Goal: Task Accomplishment & Management: Manage account settings

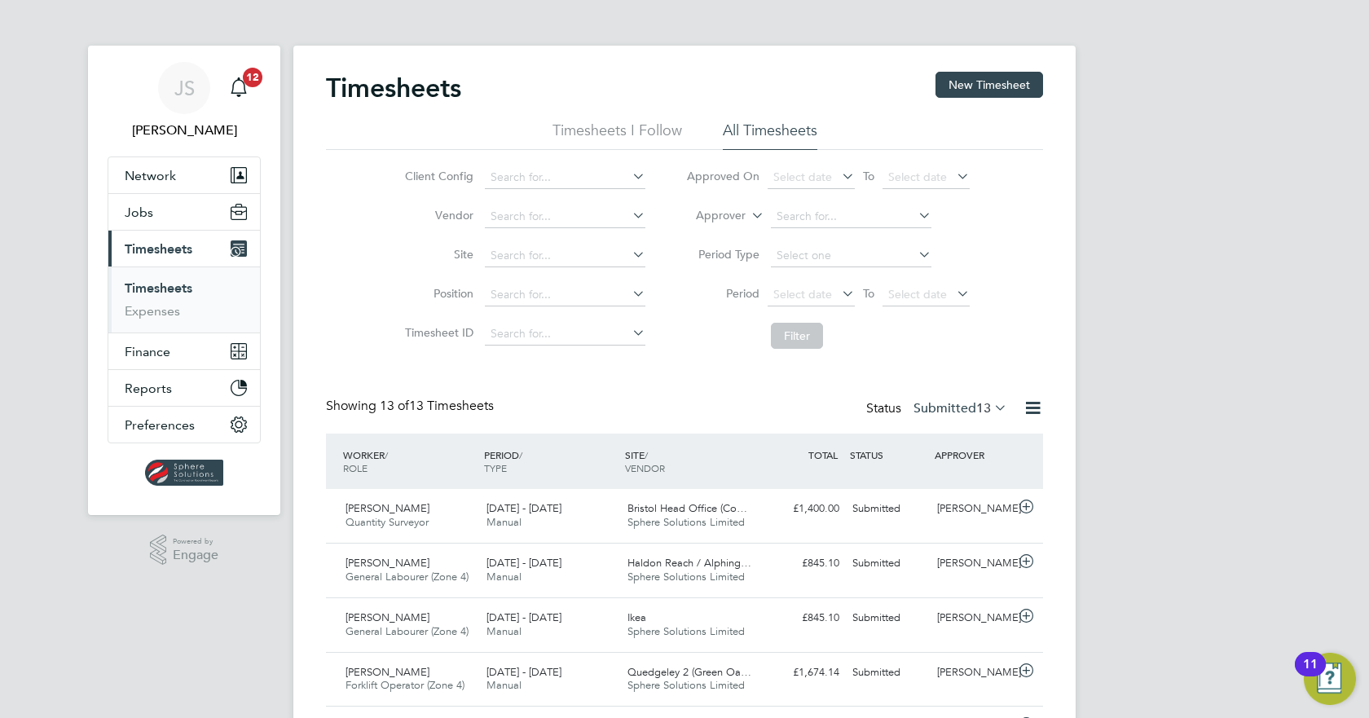
click at [964, 403] on label "Submitted 13" at bounding box center [961, 408] width 94 height 16
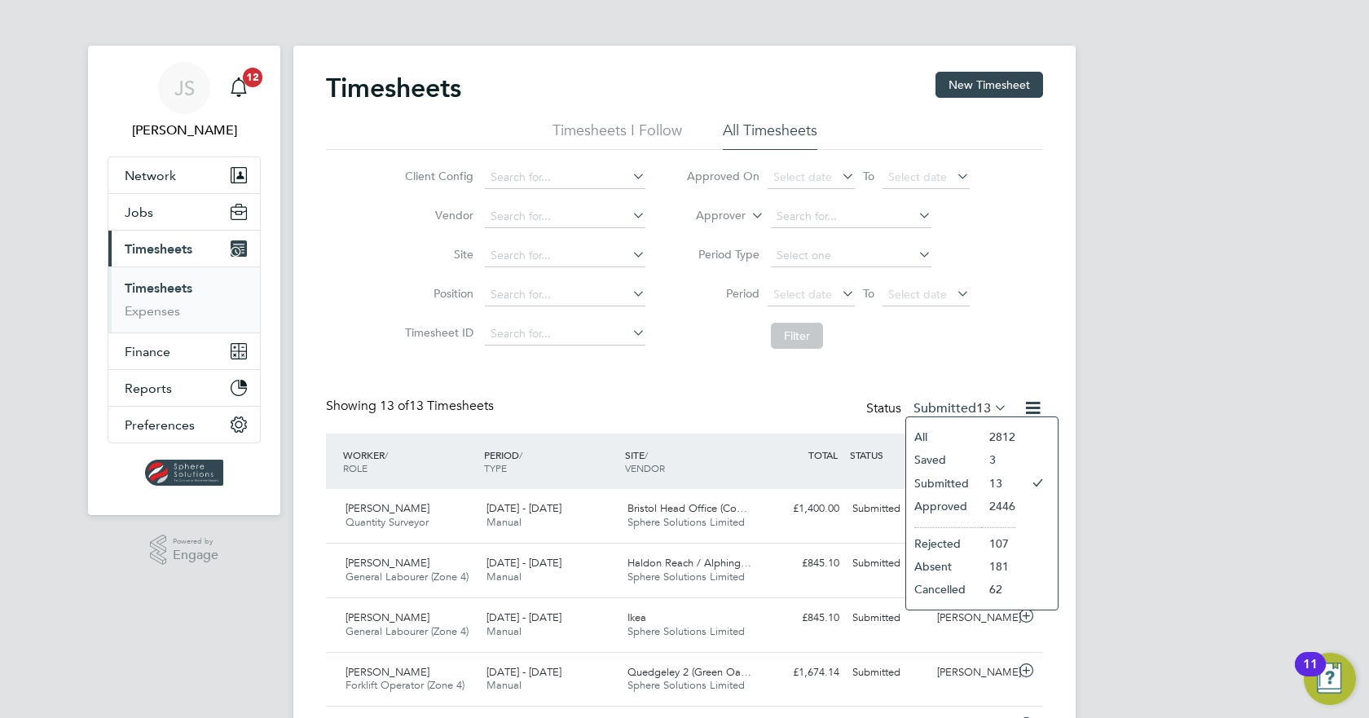
click at [956, 481] on li "Submitted" at bounding box center [943, 483] width 75 height 23
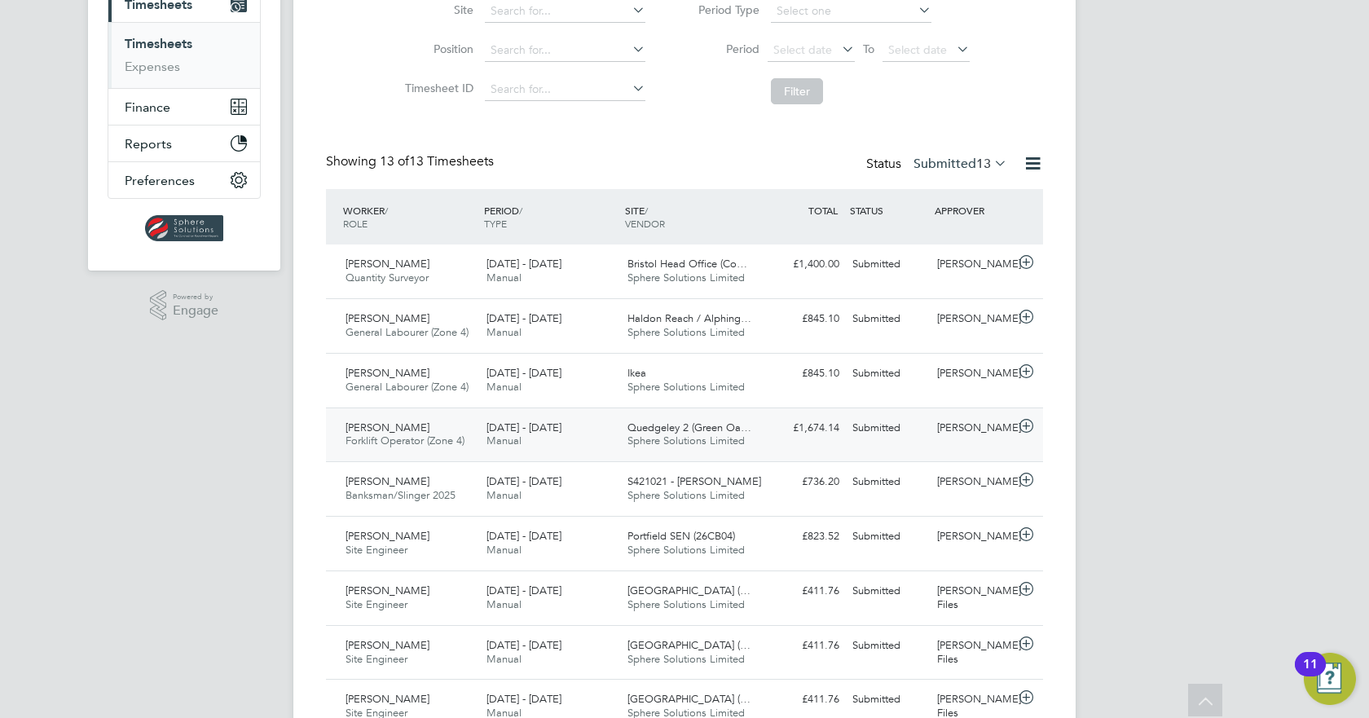
click at [971, 433] on div "[PERSON_NAME]" at bounding box center [973, 428] width 85 height 27
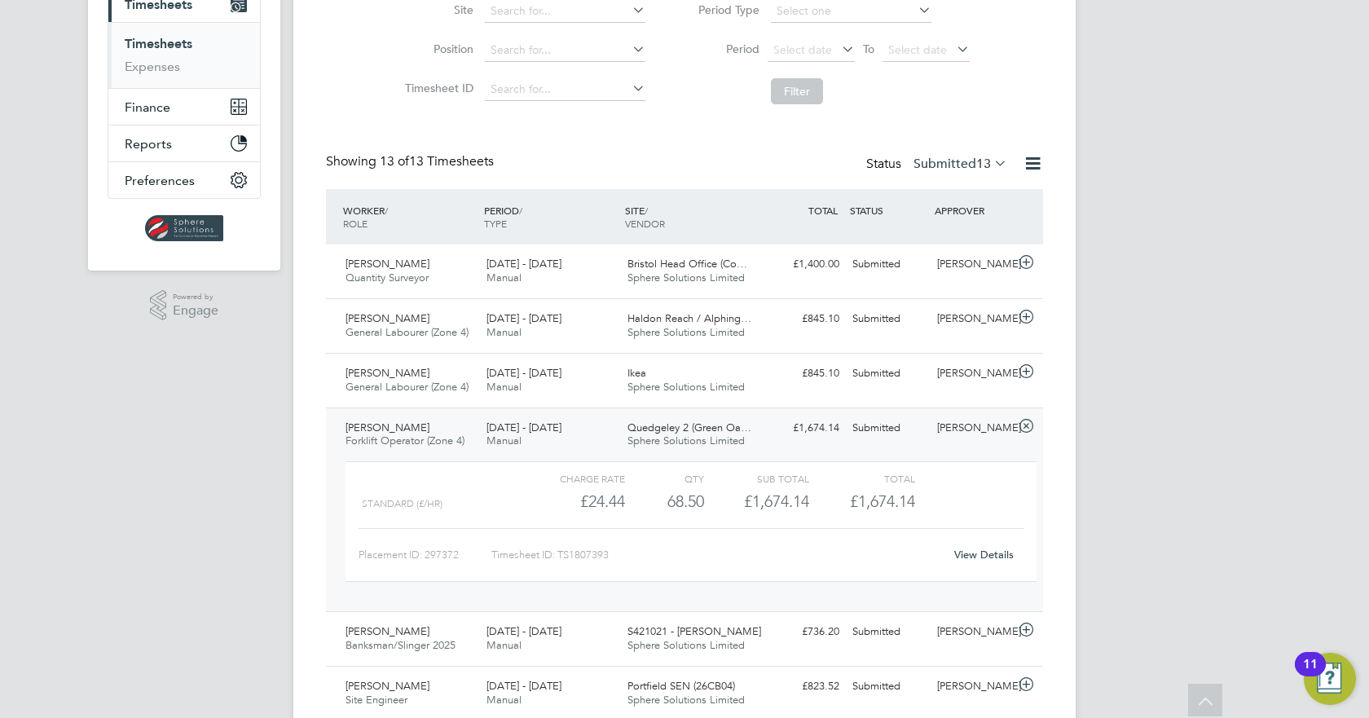
click at [968, 555] on link "View Details" at bounding box center [983, 555] width 59 height 14
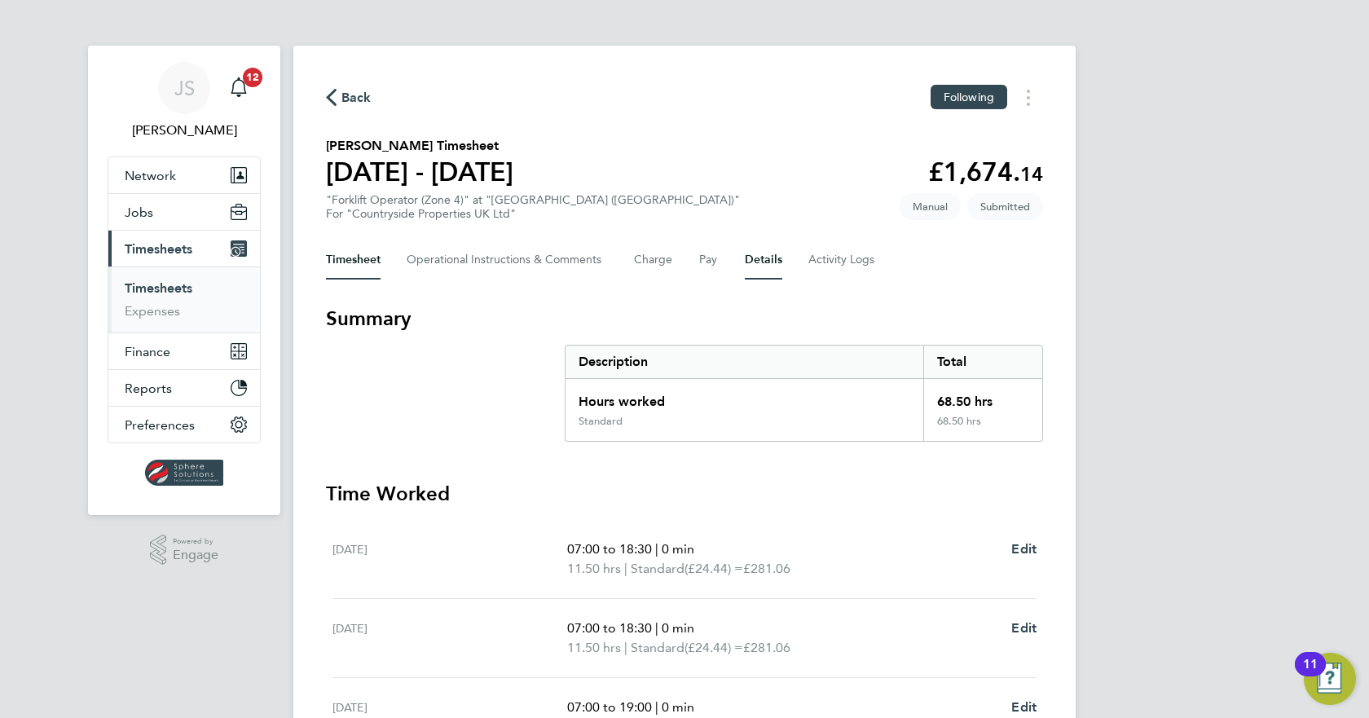
click at [753, 267] on button "Details" at bounding box center [763, 259] width 37 height 39
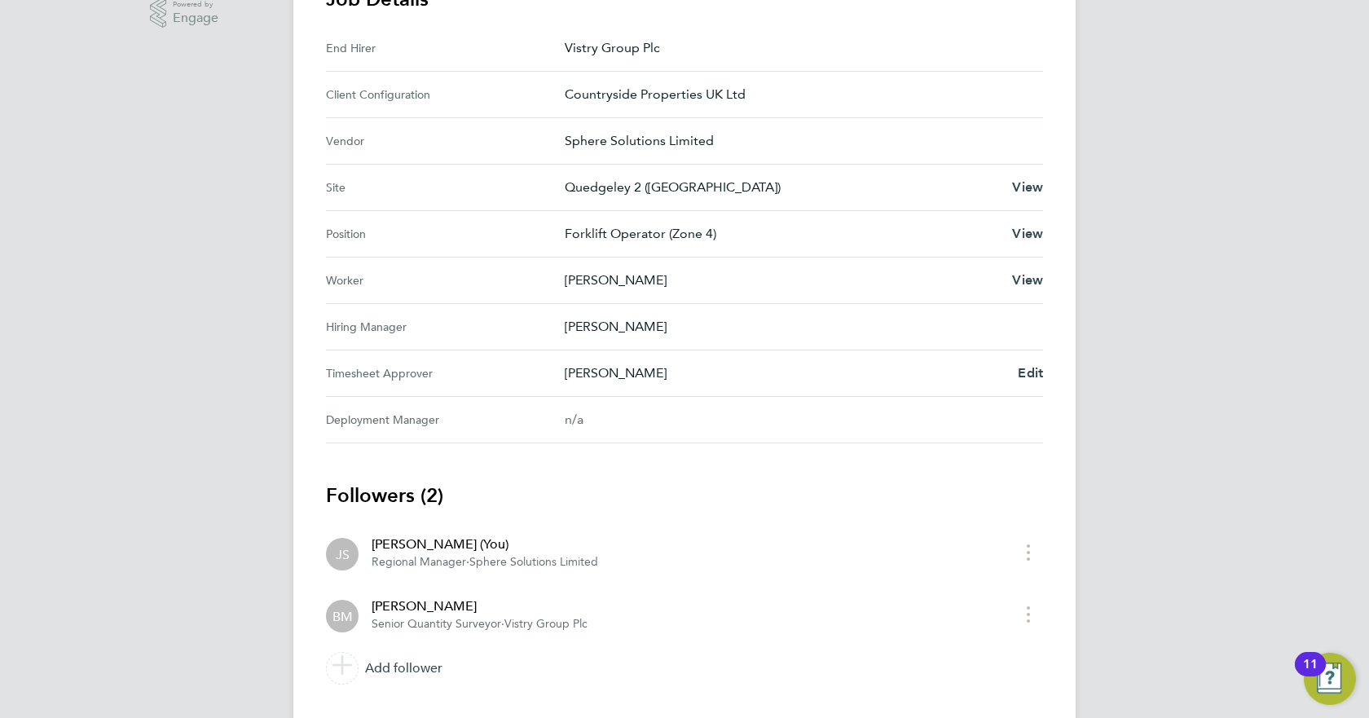
scroll to position [566, 0]
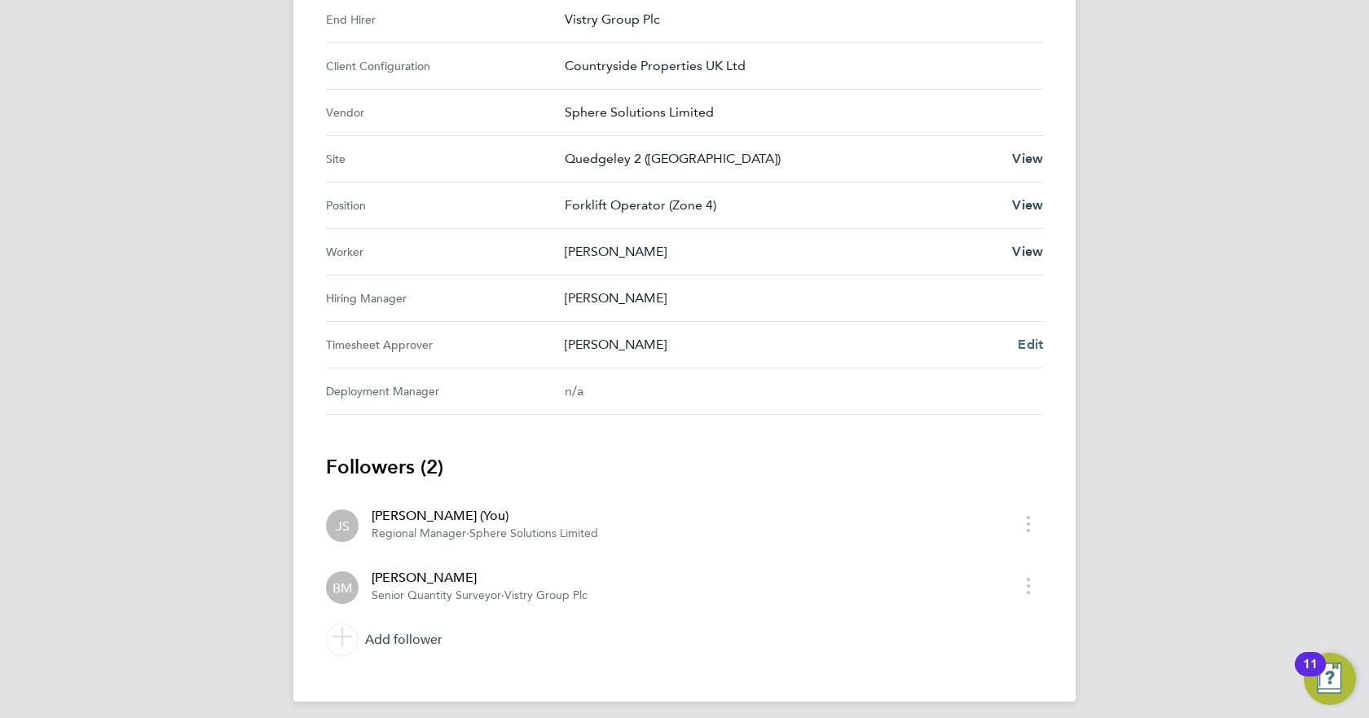
click at [1034, 346] on span "Edit" at bounding box center [1030, 344] width 25 height 15
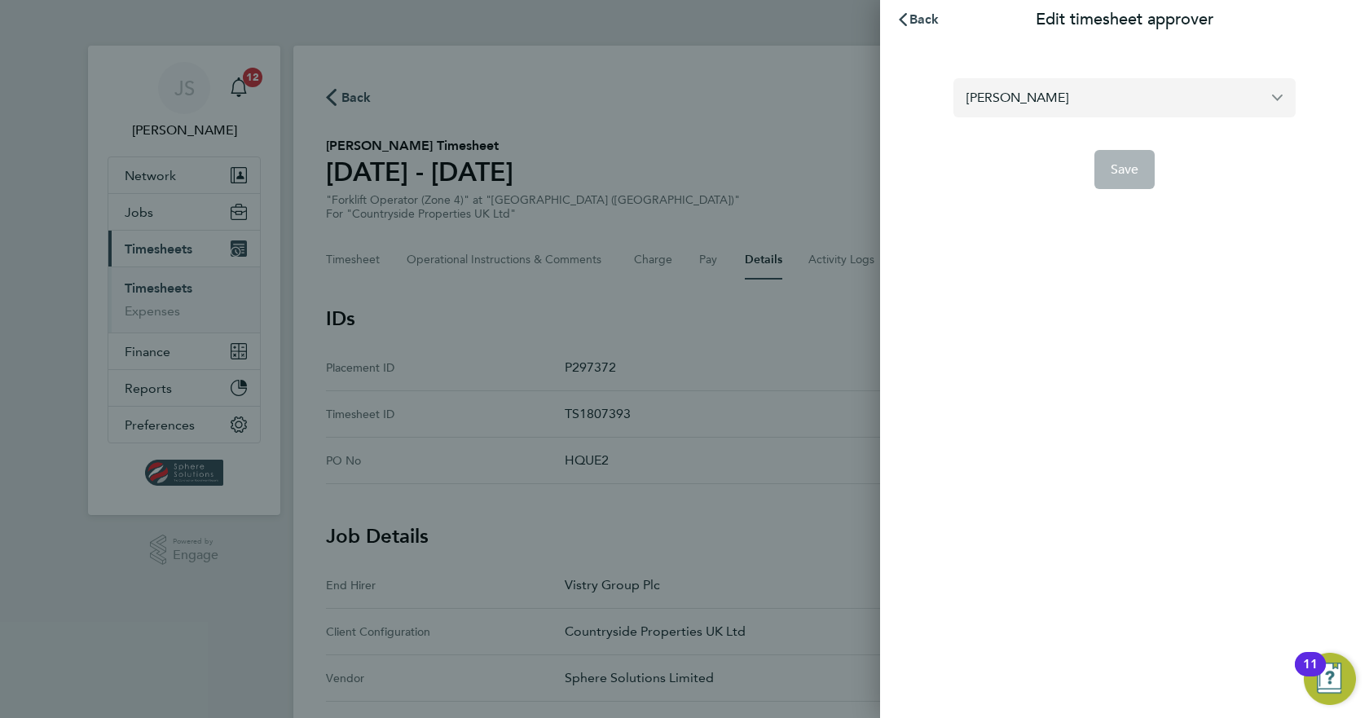
click at [1090, 97] on input "[PERSON_NAME]" at bounding box center [1125, 97] width 342 height 38
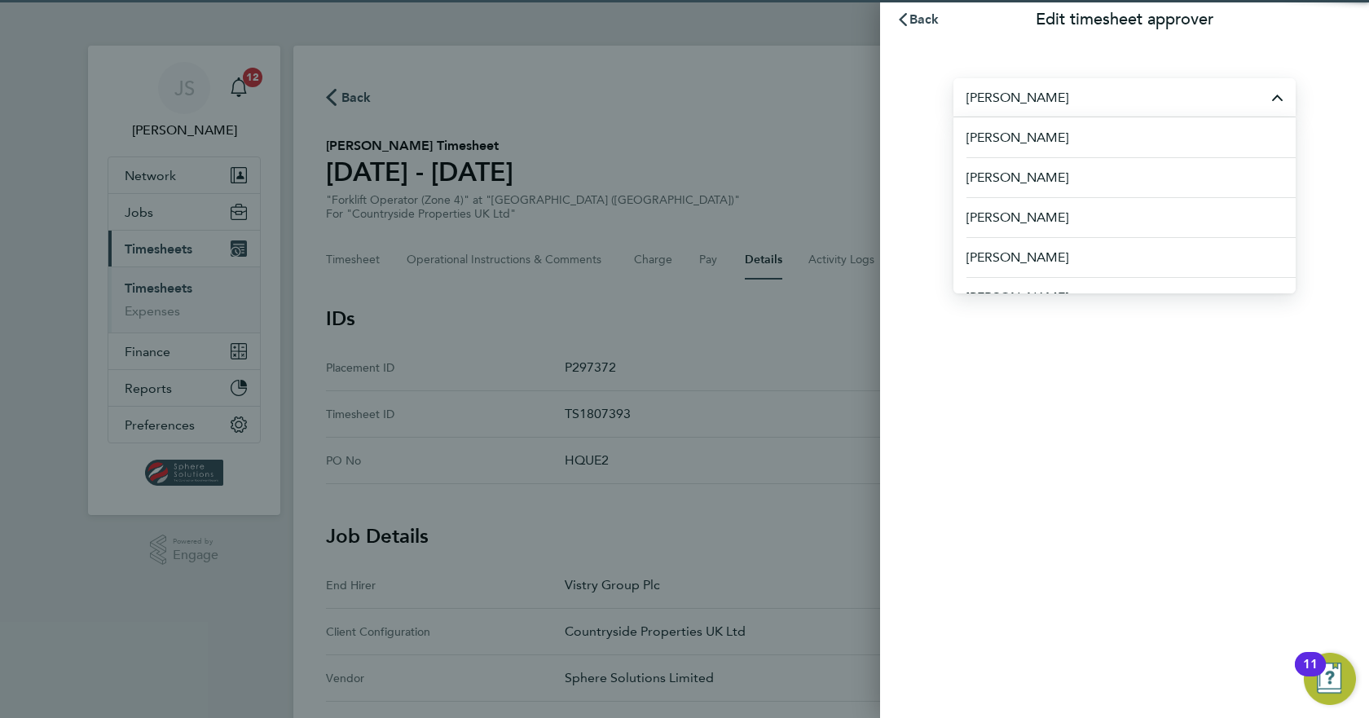
type input "s"
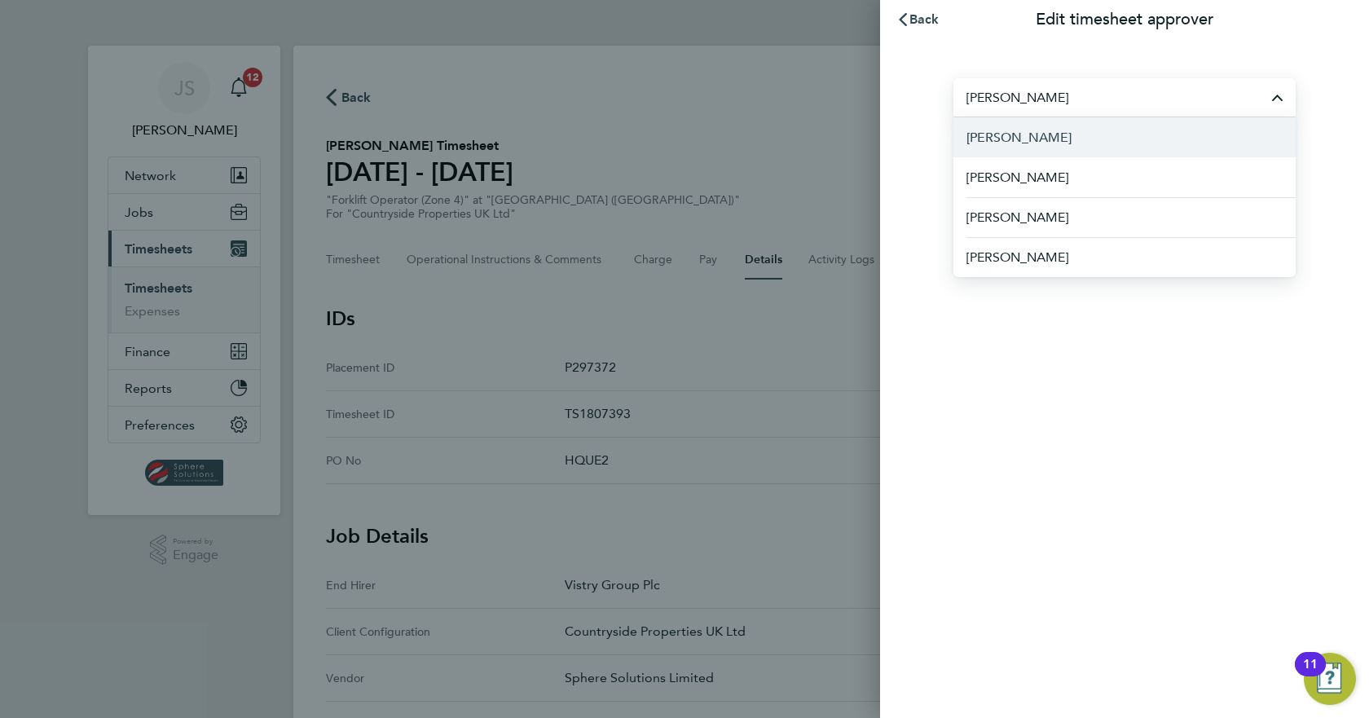
click at [1061, 148] on li "[PERSON_NAME]" at bounding box center [1125, 137] width 342 height 40
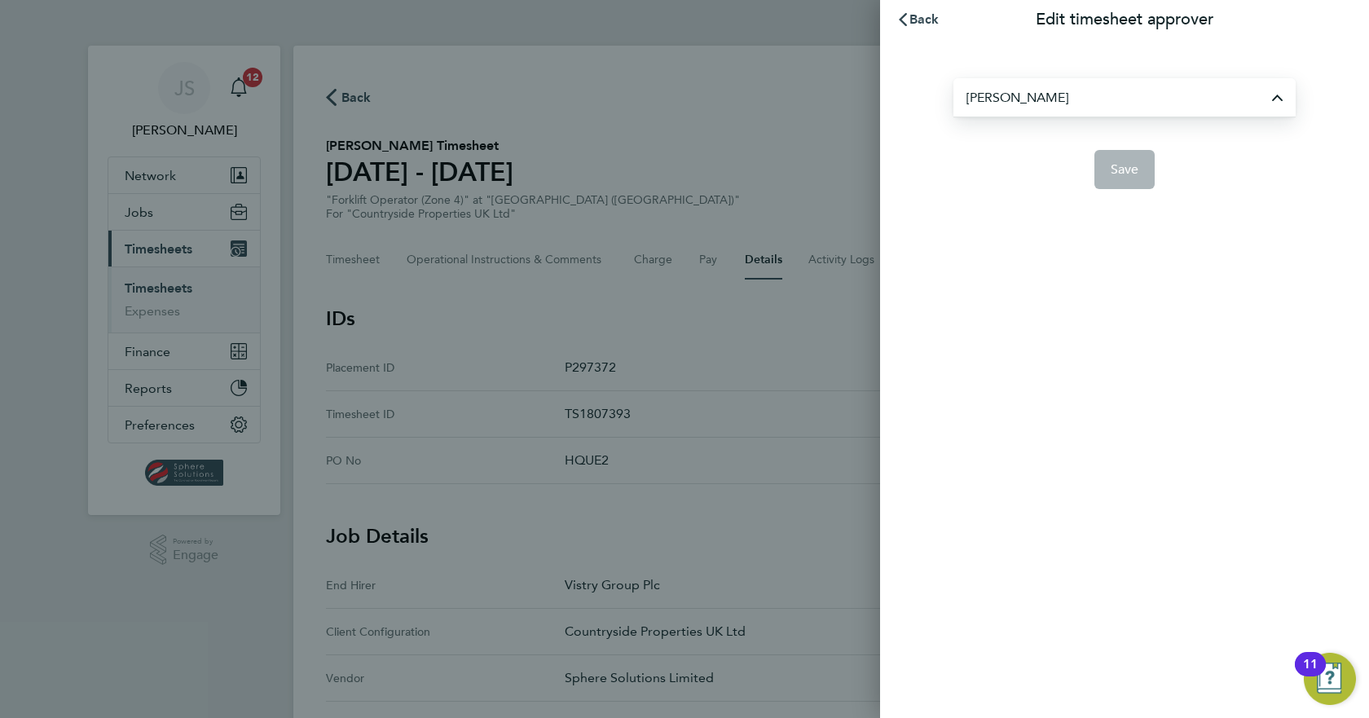
type input "[PERSON_NAME]"
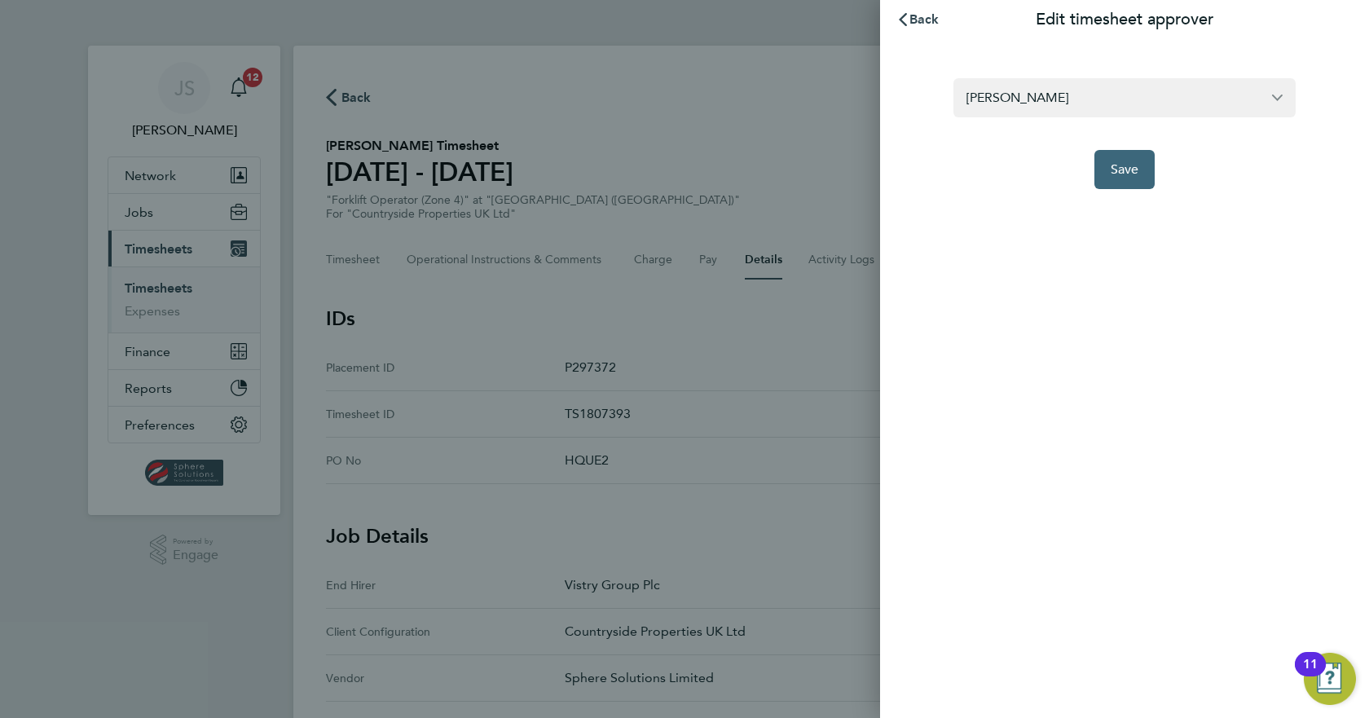
click at [1117, 174] on span "Save" at bounding box center [1125, 169] width 29 height 16
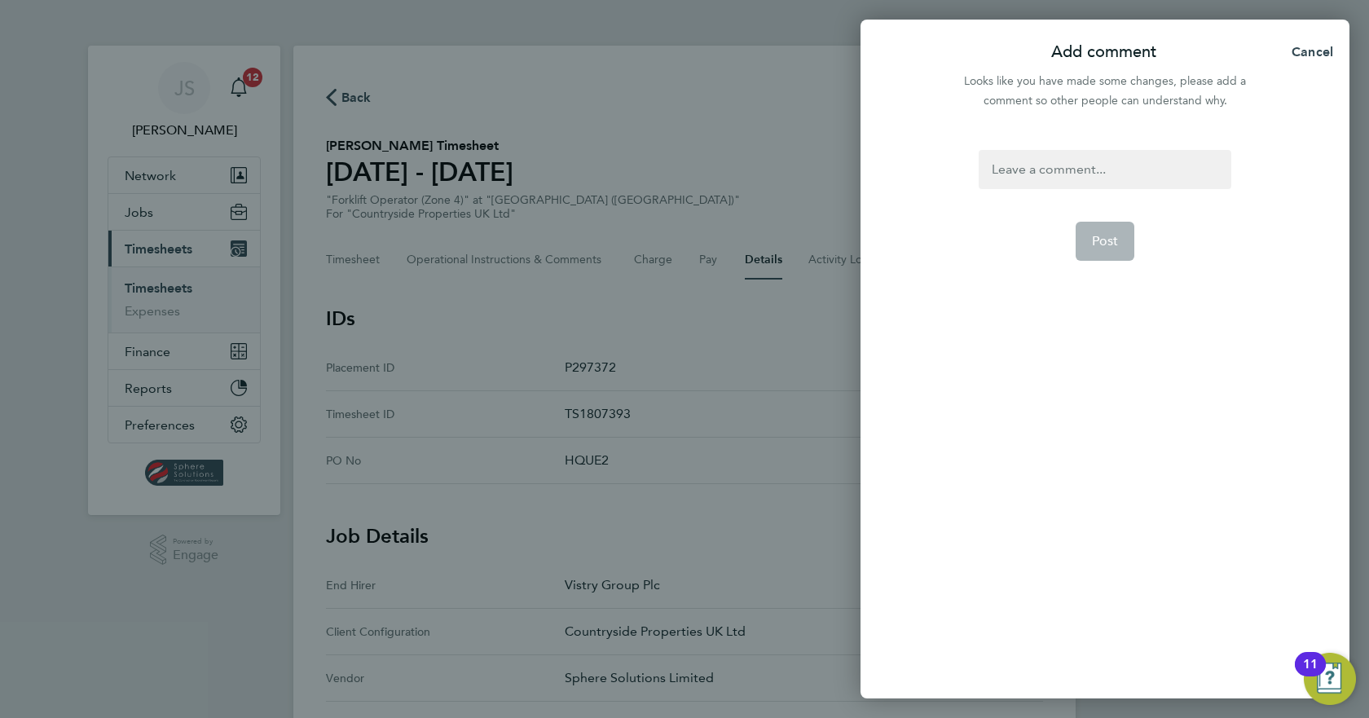
click at [1117, 174] on div at bounding box center [1105, 169] width 252 height 39
click at [1121, 173] on div at bounding box center [1105, 169] width 252 height 39
click at [1100, 170] on div at bounding box center [1105, 169] width 252 height 39
click at [1105, 237] on span "Post" at bounding box center [1105, 241] width 27 height 16
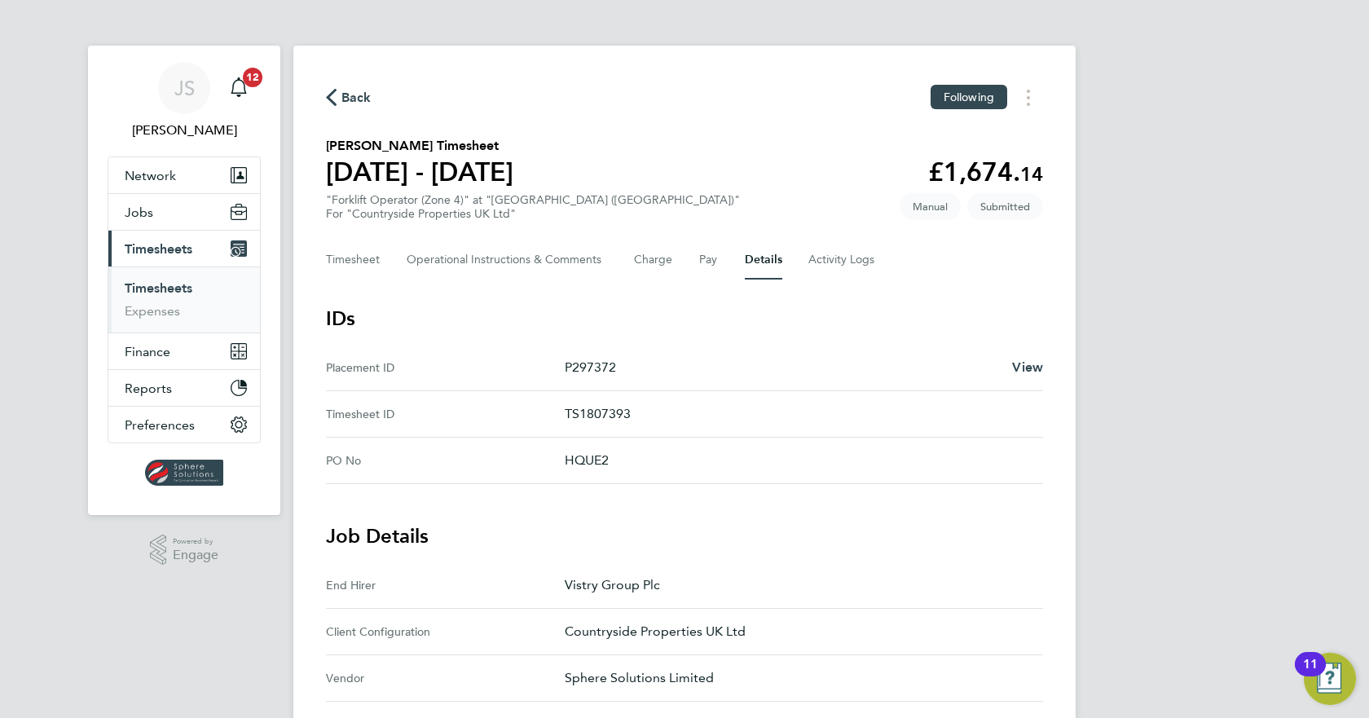
click at [162, 249] on span "Timesheets" at bounding box center [159, 248] width 68 height 15
click at [188, 290] on link "Timesheets" at bounding box center [159, 287] width 68 height 15
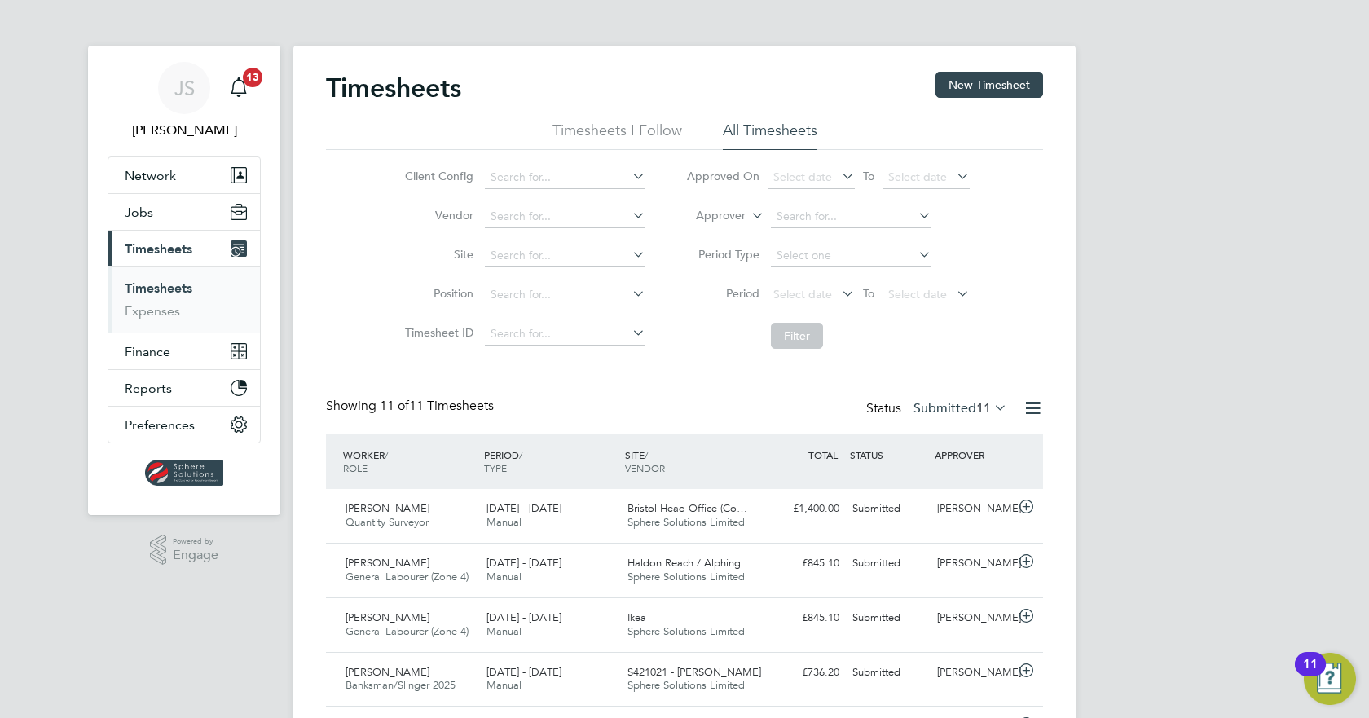
click at [946, 416] on div "Status Submitted 11" at bounding box center [938, 409] width 144 height 23
click at [946, 411] on label "Submitted 11" at bounding box center [961, 408] width 94 height 16
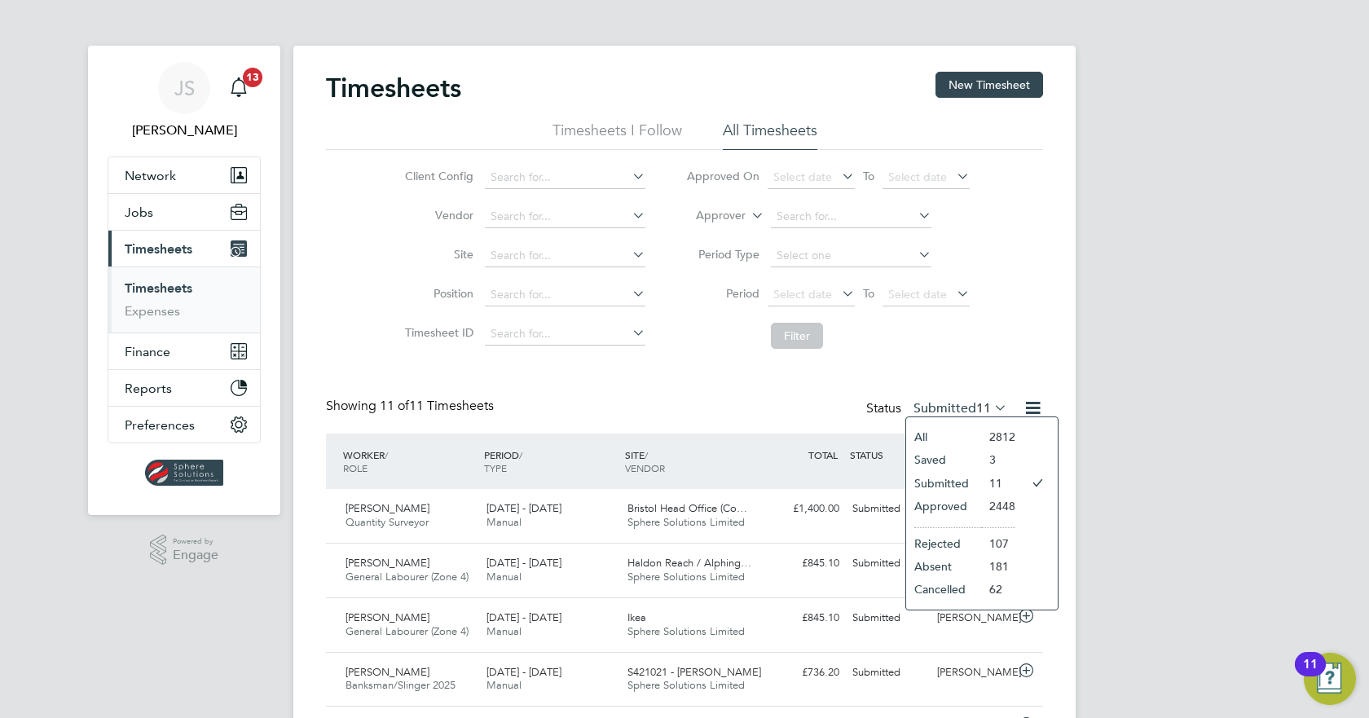
click at [941, 508] on li "Approved" at bounding box center [943, 506] width 75 height 23
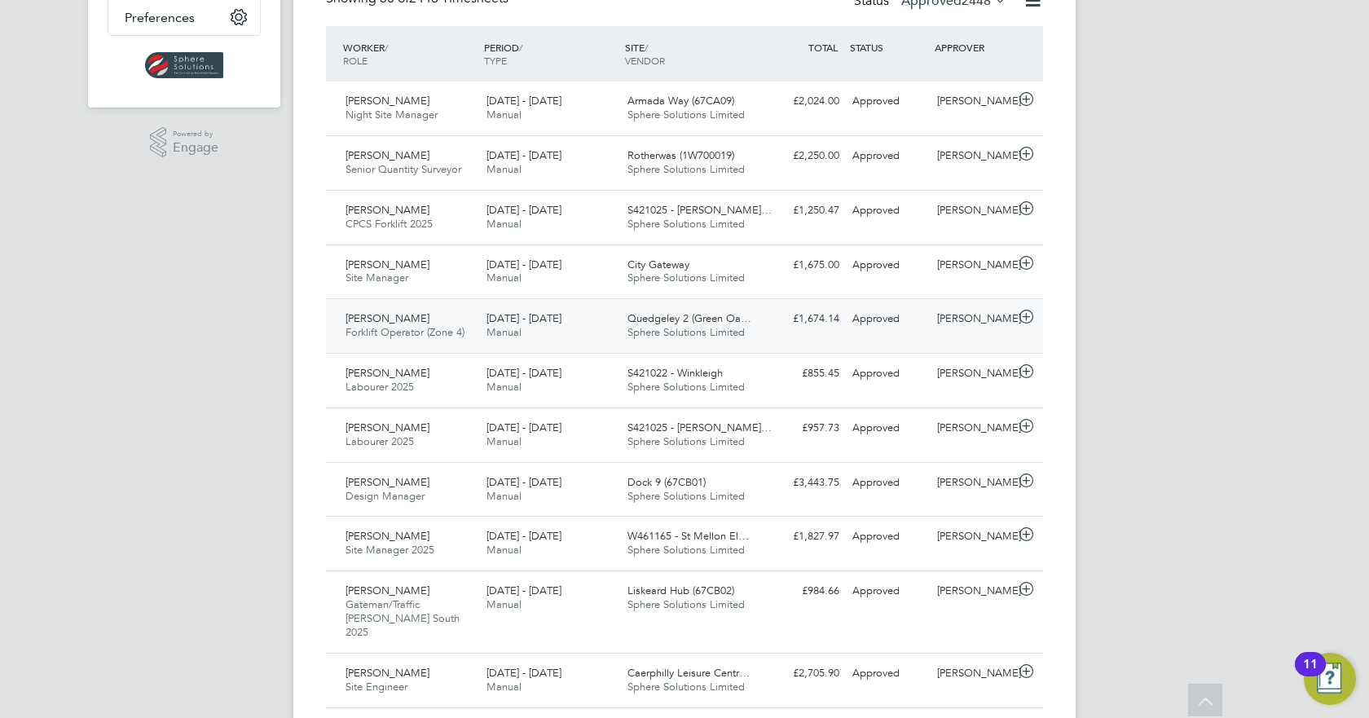
click at [861, 324] on div "Approved" at bounding box center [888, 319] width 85 height 27
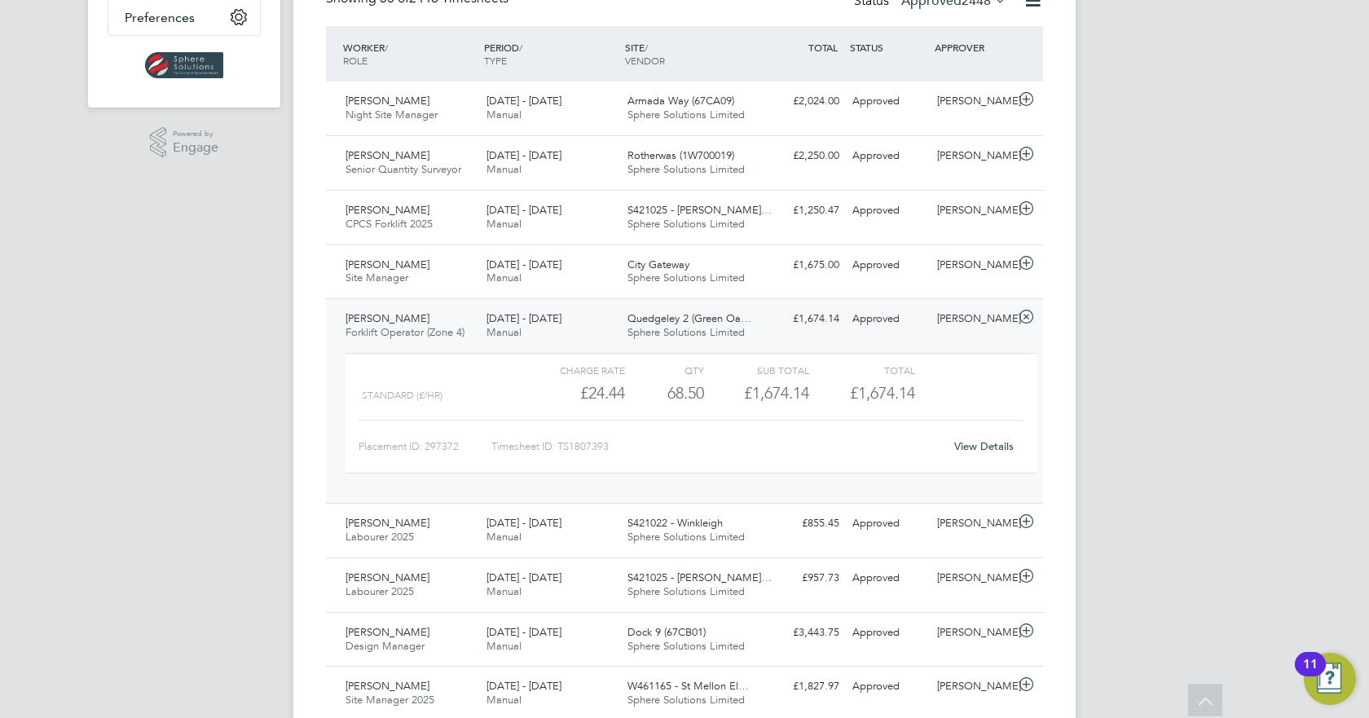
click at [974, 447] on link "View Details" at bounding box center [983, 446] width 59 height 14
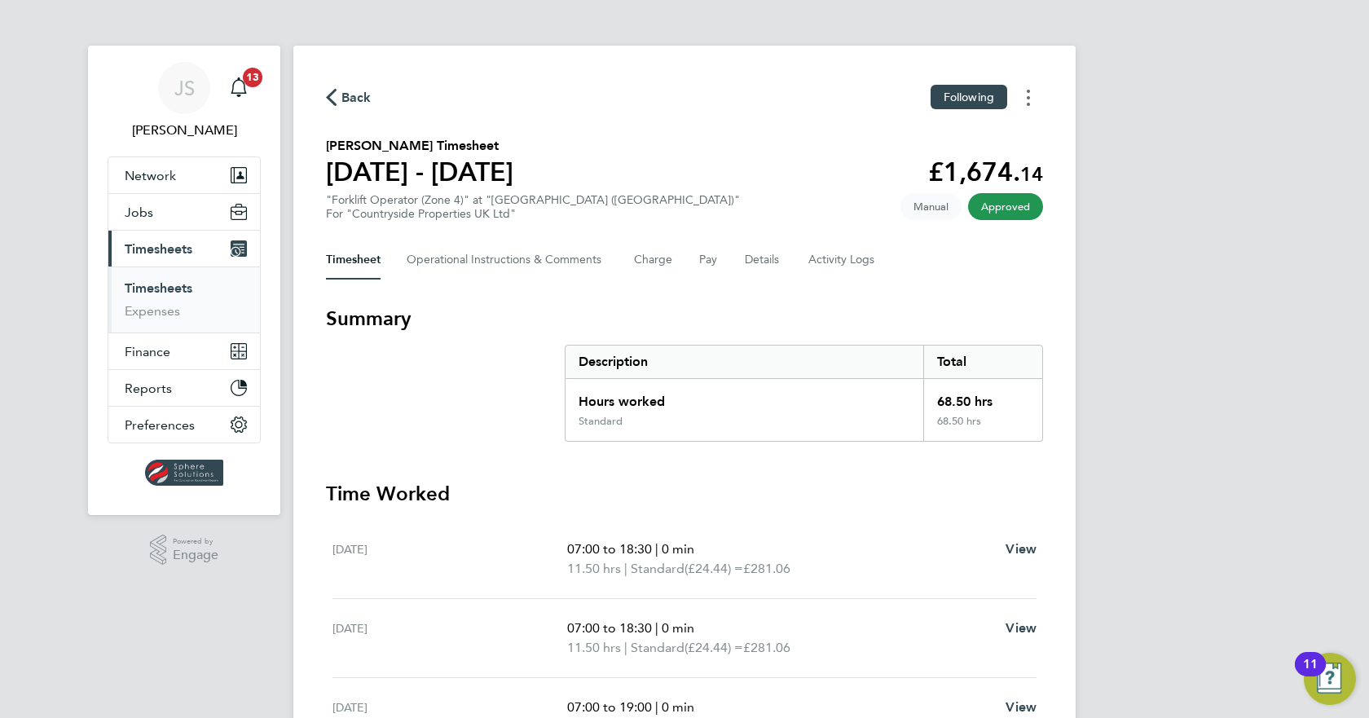
click at [1028, 96] on circle "Timesheets Menu" at bounding box center [1028, 97] width 3 height 3
click at [957, 131] on link "Download timesheet" at bounding box center [946, 133] width 196 height 33
